Goal: Task Accomplishment & Management: Manage account settings

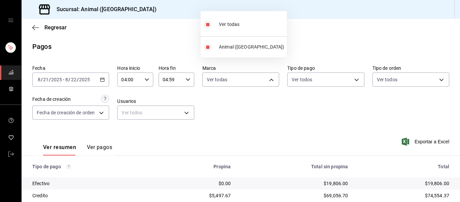
scroll to position [96, 0]
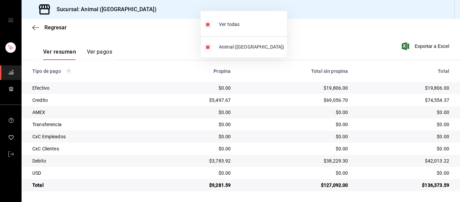
click at [293, 44] on div at bounding box center [230, 101] width 460 height 202
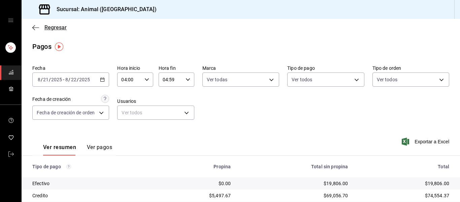
click at [33, 26] on icon "button" at bounding box center [35, 28] width 7 height 6
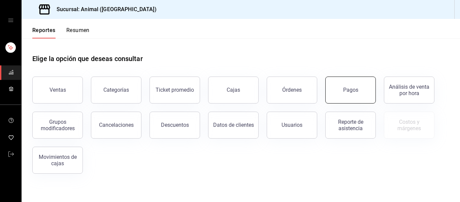
click at [340, 94] on button "Pagos" at bounding box center [350, 89] width 51 height 27
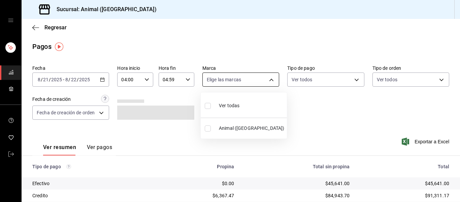
click at [263, 81] on body "Sucursal: Animal ([GEOGRAPHIC_DATA]) Regresar Pagos Fecha [DATE] [DATE] - [DATE…" at bounding box center [230, 101] width 460 height 202
click at [260, 105] on li "Ver todas" at bounding box center [244, 105] width 86 height 20
type input "96838179-8fbb-4073-aae3-1789726318c8"
checkbox input "true"
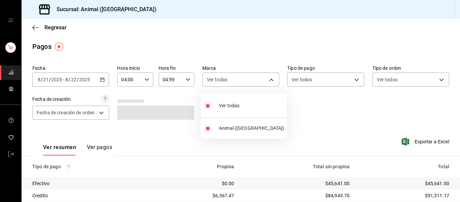
click at [314, 120] on div at bounding box center [230, 101] width 460 height 202
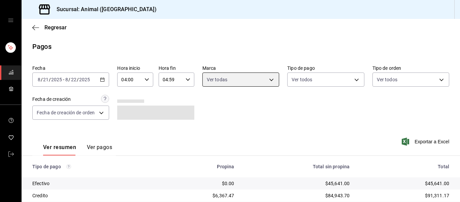
scroll to position [96, 0]
